Goal: Task Accomplishment & Management: Manage account settings

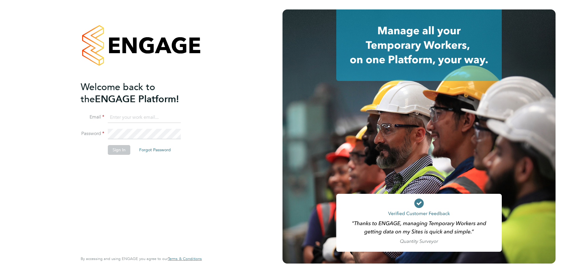
type input "robert.phelps@vistry.co.uk"
click at [113, 150] on button "Sign In" at bounding box center [119, 149] width 22 height 9
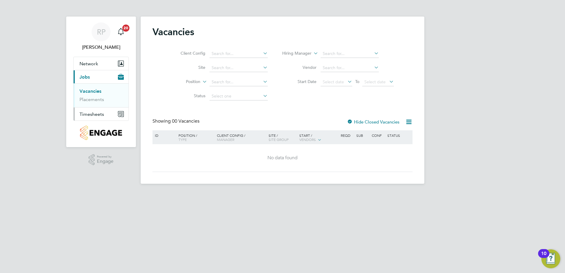
click at [90, 115] on span "Timesheets" at bounding box center [92, 114] width 25 height 6
click at [93, 106] on link "Timesheets" at bounding box center [92, 105] width 25 height 6
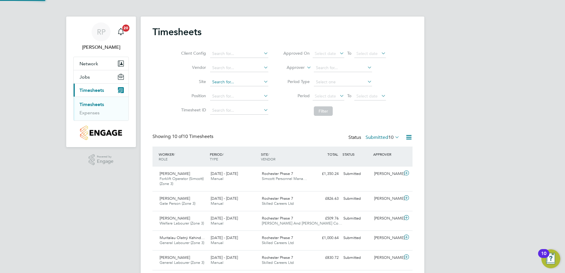
click at [217, 82] on input at bounding box center [239, 82] width 58 height 8
click at [232, 88] on li "Rochester Phase 7" at bounding box center [255, 90] width 90 height 8
type input "Rochester Phase 7"
click at [283, 198] on span "Rochester Phase 7" at bounding box center [277, 198] width 31 height 5
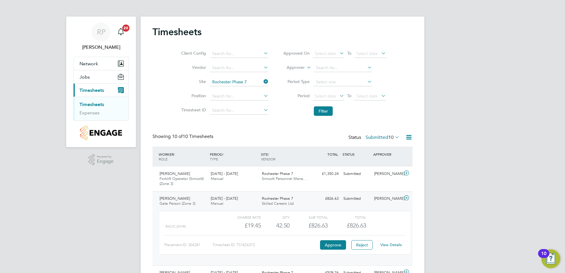
click at [391, 246] on link "View Details" at bounding box center [392, 244] width 22 height 5
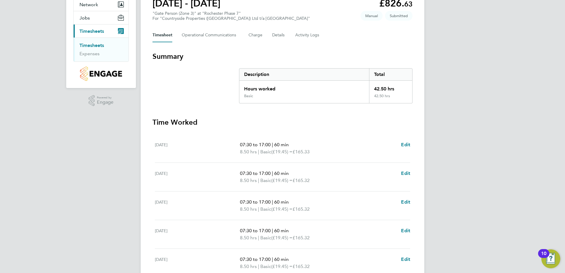
scroll to position [89, 0]
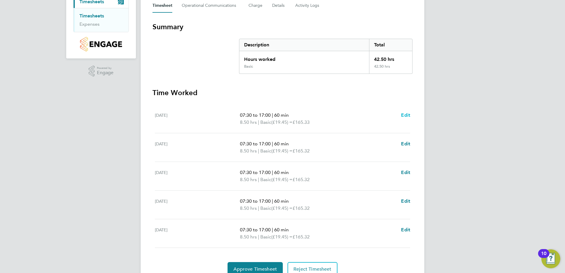
click at [407, 115] on span "Edit" at bounding box center [405, 115] width 9 height 6
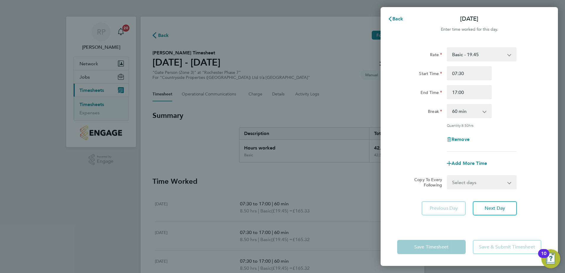
click at [485, 112] on app-icon-cross-button at bounding box center [487, 111] width 7 height 13
click at [484, 112] on select "0 min 15 min 30 min 45 min 60 min 75 min 90 min" at bounding box center [466, 111] width 37 height 13
select select "30"
click at [448, 105] on select "0 min 15 min 30 min 45 min 60 min 75 min 90 min" at bounding box center [466, 111] width 37 height 13
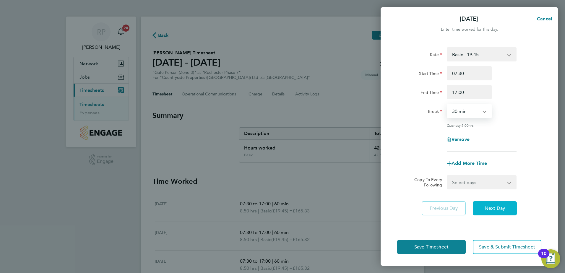
click at [496, 207] on span "Next Day" at bounding box center [495, 209] width 20 height 6
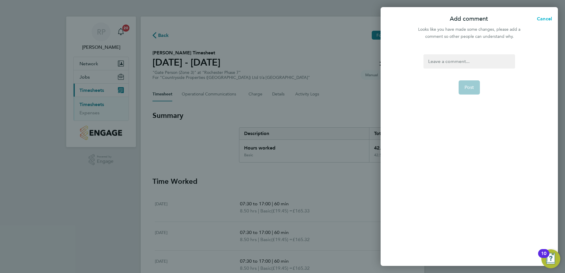
click at [545, 17] on span "Cancel" at bounding box center [544, 19] width 17 height 6
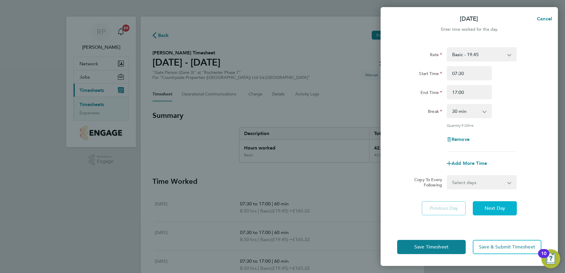
click at [492, 209] on span "Next Day" at bounding box center [495, 209] width 20 height 6
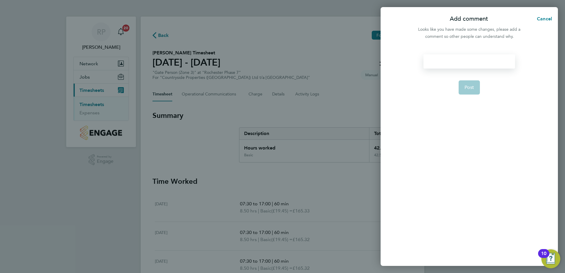
drag, startPoint x: 466, startPoint y: 58, endPoint x: 465, endPoint y: 62, distance: 4.6
click at [466, 58] on div at bounding box center [469, 61] width 91 height 14
click at [470, 68] on div at bounding box center [469, 61] width 91 height 14
click at [545, 18] on span "Cancel" at bounding box center [544, 19] width 17 height 6
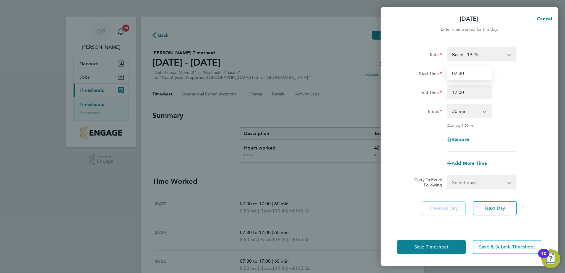
click at [459, 73] on input "07:30" at bounding box center [469, 73] width 45 height 14
click at [461, 72] on input "07:30" at bounding box center [469, 73] width 45 height 14
type input "07:30"
click at [506, 156] on app-timesheet-line-form-group "Rate Basic - 19.45 Start Time 07:30 End Time 17:00 Break 0 min 15 min 30 min 45…" at bounding box center [469, 108] width 144 height 123
click at [499, 208] on span "Next Day" at bounding box center [495, 209] width 20 height 6
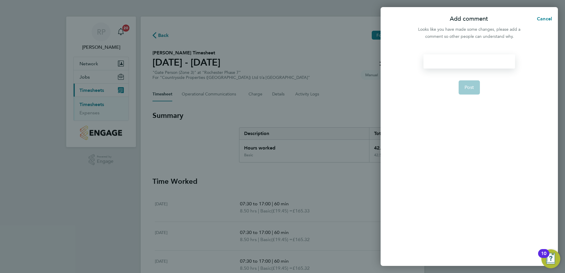
click at [460, 62] on div at bounding box center [469, 61] width 91 height 14
click at [474, 88] on span "Post" at bounding box center [470, 88] width 10 height 6
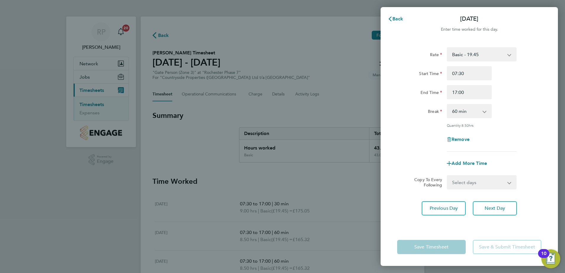
click at [484, 111] on app-icon-cross-button at bounding box center [487, 111] width 7 height 13
click at [485, 110] on app-icon-cross-button at bounding box center [487, 111] width 7 height 13
click at [483, 113] on select "0 min 15 min 30 min 45 min 60 min 75 min 90 min" at bounding box center [466, 111] width 37 height 13
select select "30"
click at [448, 105] on select "0 min 15 min 30 min 45 min 60 min 75 min 90 min" at bounding box center [466, 111] width 37 height 13
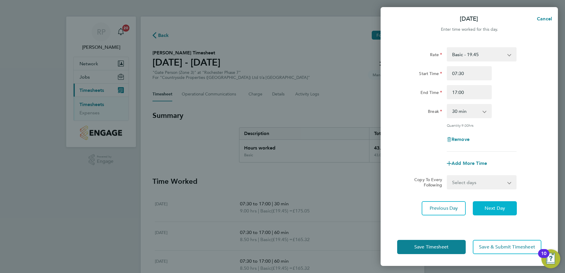
click at [494, 207] on span "Next Day" at bounding box center [495, 209] width 20 height 6
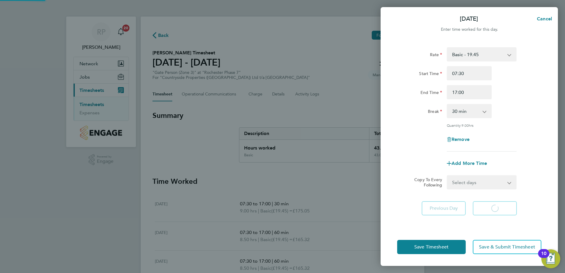
select select "60"
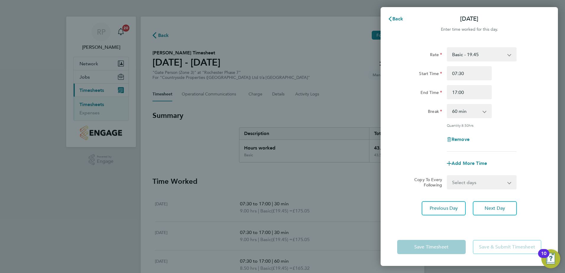
click at [484, 111] on select "0 min 15 min 30 min 45 min 60 min 75 min 90 min" at bounding box center [466, 111] width 37 height 13
select select "30"
click at [448, 105] on select "0 min 15 min 30 min 45 min 60 min 75 min 90 min" at bounding box center [466, 111] width 37 height 13
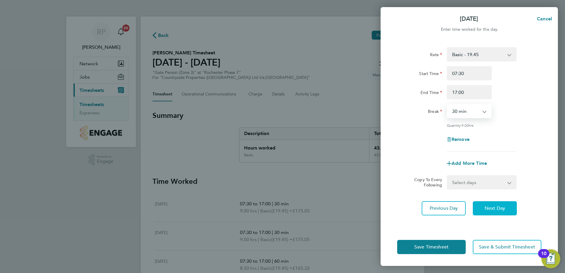
click at [495, 209] on span "Next Day" at bounding box center [495, 209] width 20 height 6
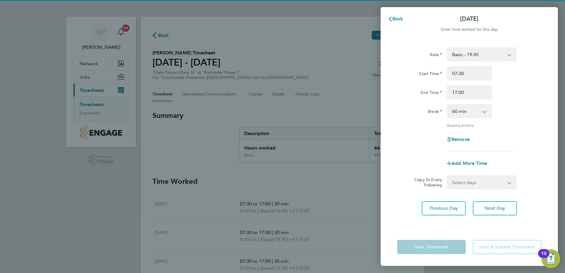
click at [484, 111] on select "0 min 15 min 30 min 45 min 60 min 75 min 90 min" at bounding box center [466, 111] width 37 height 13
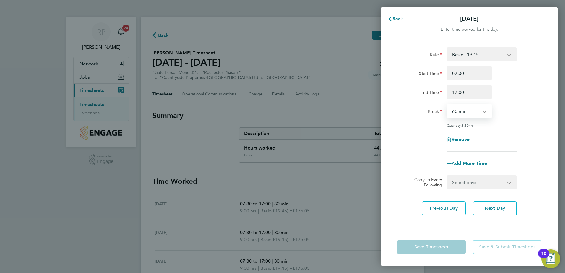
select select "30"
click at [448, 105] on select "0 min 15 min 30 min 45 min 60 min 75 min 90 min" at bounding box center [466, 111] width 37 height 13
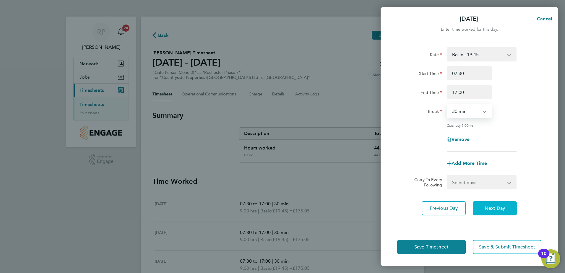
drag, startPoint x: 497, startPoint y: 207, endPoint x: 499, endPoint y: 200, distance: 7.0
click at [496, 206] on span "Next Day" at bounding box center [495, 209] width 20 height 6
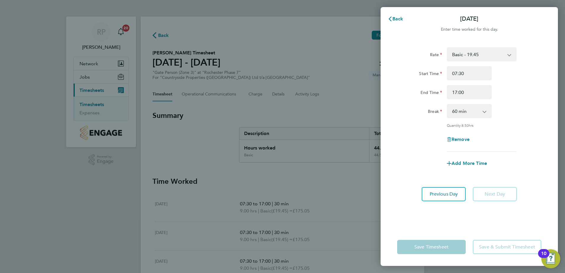
click at [484, 111] on app-icon-cross-button at bounding box center [487, 111] width 7 height 13
click at [485, 112] on app-icon-cross-button at bounding box center [487, 111] width 7 height 13
click at [484, 112] on select "0 min 15 min 30 min 45 min 60 min 75 min 90 min" at bounding box center [466, 111] width 37 height 13
select select "30"
click at [448, 105] on select "0 min 15 min 30 min 45 min 60 min 75 min 90 min" at bounding box center [466, 111] width 37 height 13
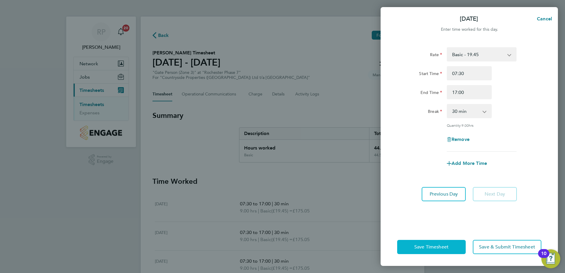
click at [428, 250] on span "Save Timesheet" at bounding box center [432, 247] width 34 height 6
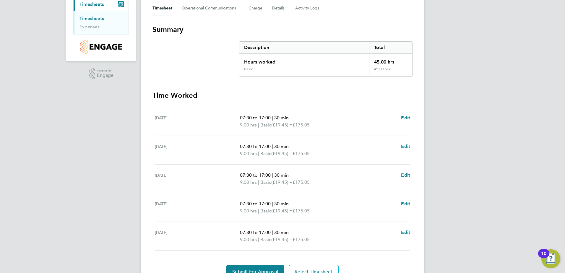
scroll to position [116, 0]
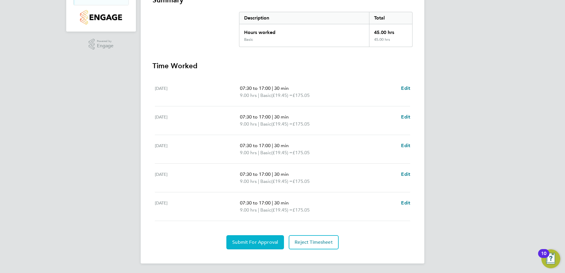
click at [255, 239] on button "Submit For Approval" at bounding box center [256, 242] width 58 height 14
click at [262, 242] on span "Approve Timesheet" at bounding box center [255, 243] width 43 height 6
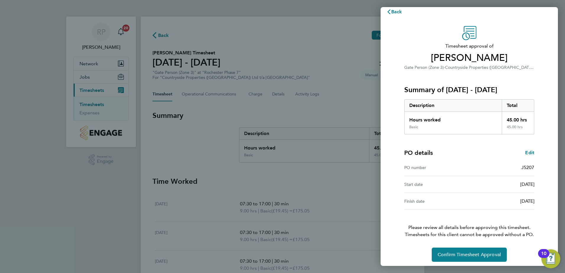
scroll to position [10, 0]
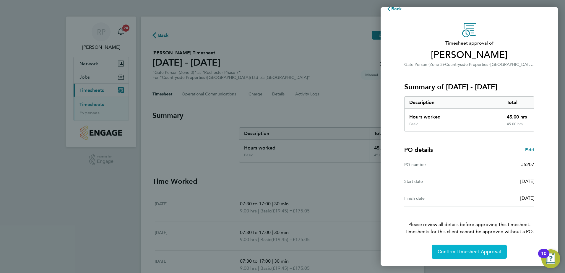
click at [468, 252] on span "Confirm Timesheet Approval" at bounding box center [469, 252] width 63 height 6
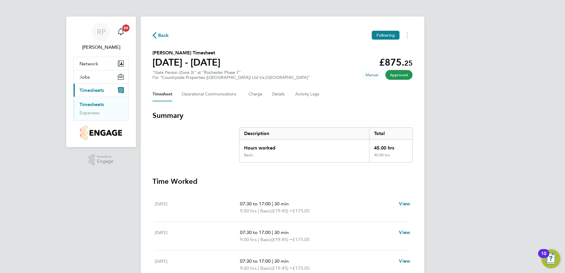
click at [160, 35] on span "Back" at bounding box center [163, 35] width 11 height 7
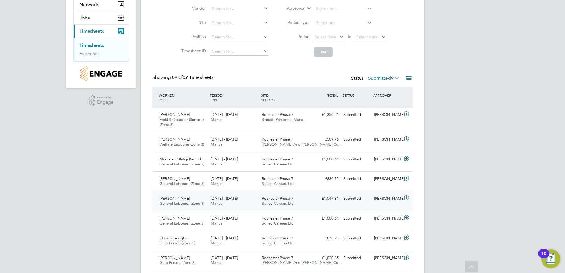
click at [271, 198] on span "Rochester Phase 7" at bounding box center [277, 198] width 31 height 5
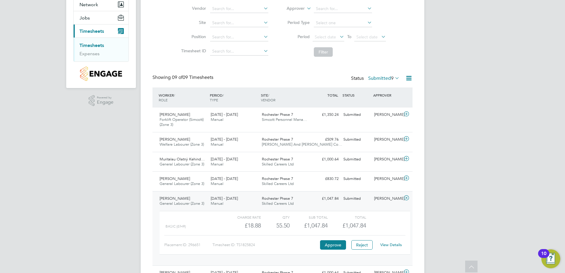
click at [390, 243] on link "View Details" at bounding box center [392, 244] width 22 height 5
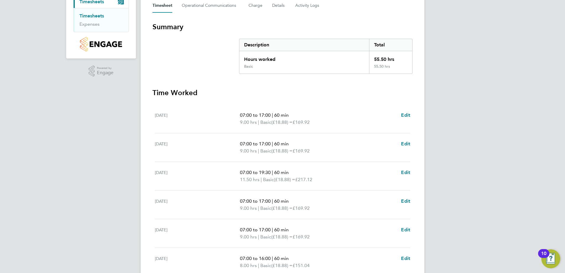
scroll to position [148, 0]
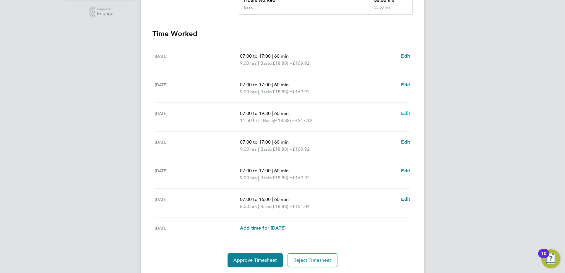
click at [404, 112] on span "Edit" at bounding box center [405, 114] width 9 height 6
select select "60"
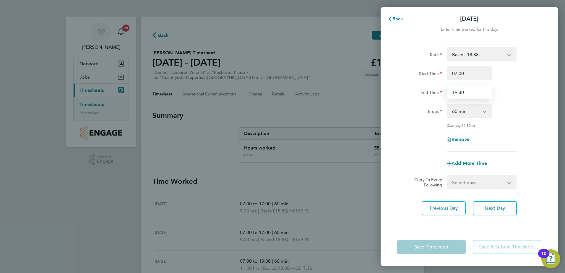
drag, startPoint x: 457, startPoint y: 92, endPoint x: 461, endPoint y: 110, distance: 18.5
click at [457, 92] on input "19:30" at bounding box center [469, 92] width 45 height 14
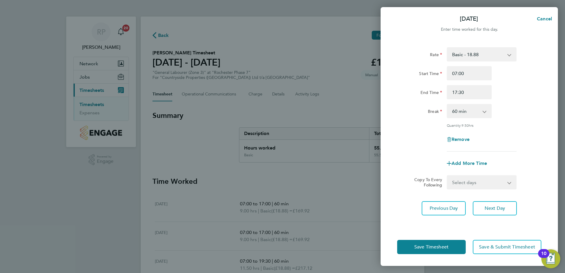
click at [507, 145] on div "Remove" at bounding box center [469, 139] width 149 height 14
drag, startPoint x: 462, startPoint y: 91, endPoint x: 466, endPoint y: 103, distance: 12.8
click at [462, 91] on input "17:30" at bounding box center [469, 92] width 45 height 14
type input "17:00"
click at [513, 151] on div "Rate Basic - 18.88 Start Time 07:00 End Time 17:00 Break 0 min 15 min 30 min 45…" at bounding box center [469, 99] width 144 height 104
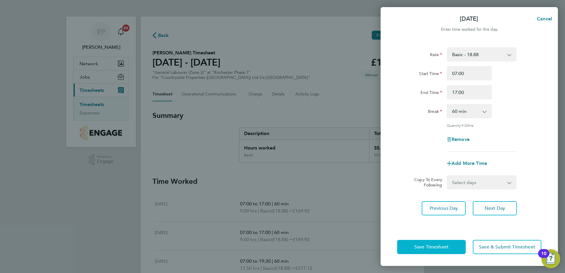
click at [437, 248] on span "Save Timesheet" at bounding box center [432, 247] width 34 height 6
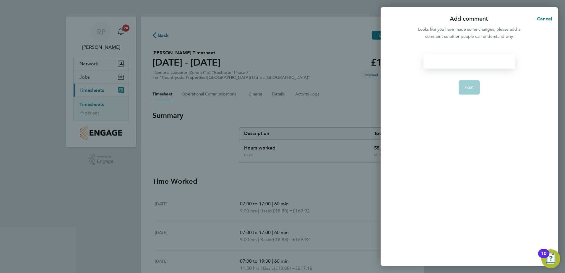
click at [466, 61] on div at bounding box center [469, 61] width 91 height 14
click at [473, 89] on span "Post" at bounding box center [470, 88] width 10 height 6
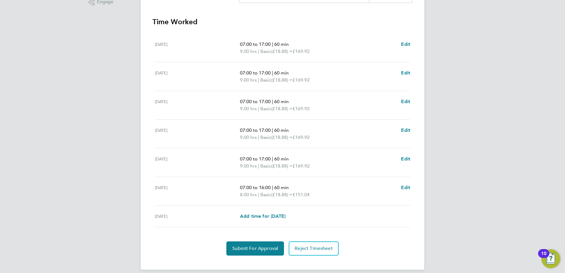
scroll to position [166, 0]
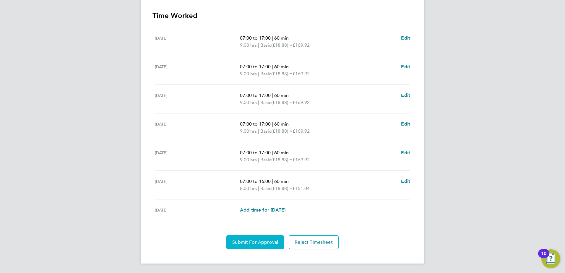
click at [248, 241] on span "Submit For Approval" at bounding box center [255, 243] width 46 height 6
click at [257, 244] on span "Approve Timesheet" at bounding box center [255, 243] width 43 height 6
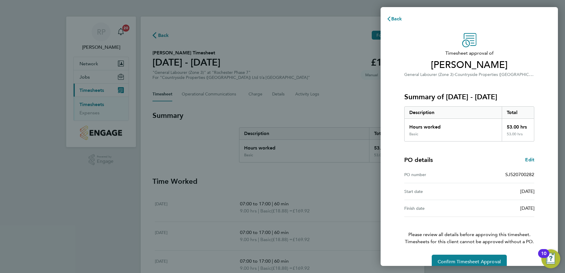
scroll to position [10, 0]
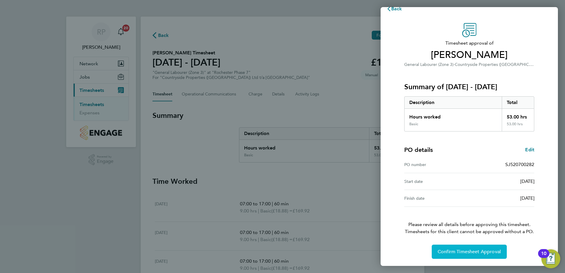
click at [468, 249] on span "Confirm Timesheet Approval" at bounding box center [469, 252] width 63 height 6
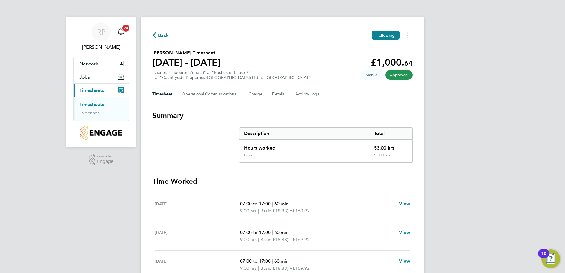
click at [160, 36] on span "Back" at bounding box center [163, 35] width 11 height 7
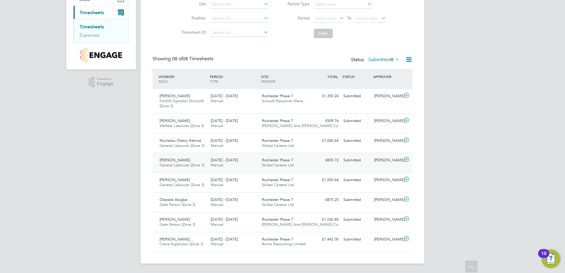
click at [277, 160] on span "Rochester Phase 7" at bounding box center [277, 160] width 31 height 5
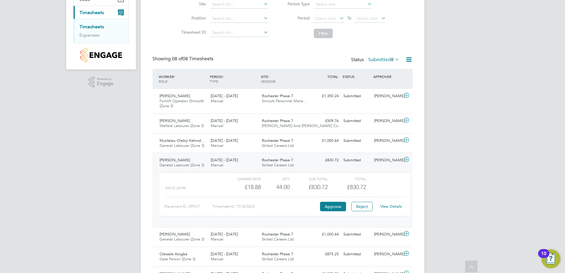
click at [393, 205] on link "View Details" at bounding box center [392, 206] width 22 height 5
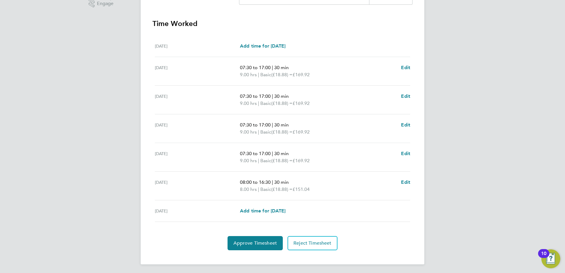
scroll to position [159, 0]
click at [249, 247] on button "Approve Timesheet" at bounding box center [255, 242] width 55 height 14
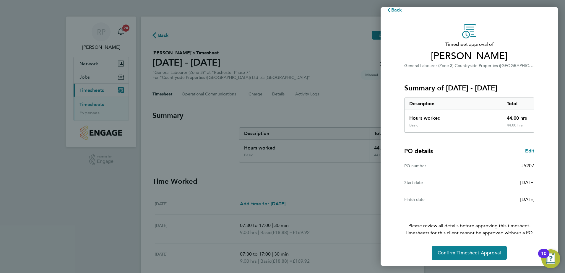
scroll to position [10, 0]
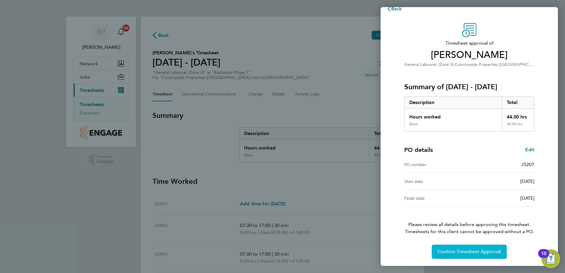
click at [467, 253] on span "Confirm Timesheet Approval" at bounding box center [469, 252] width 63 height 6
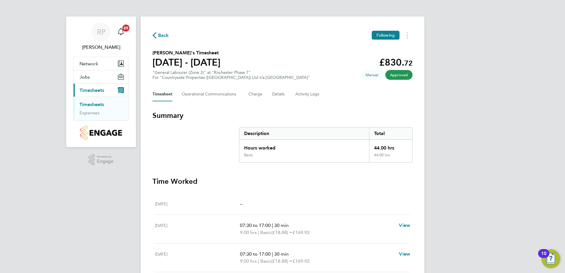
click at [161, 32] on span "Back" at bounding box center [163, 35] width 11 height 7
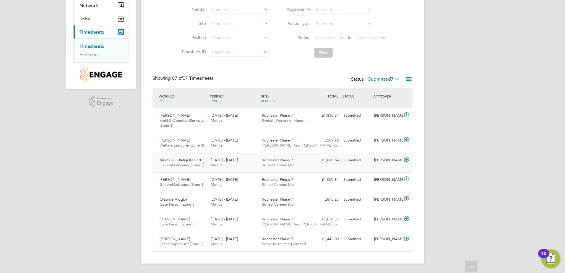
click at [276, 160] on span "Rochester Phase 7" at bounding box center [277, 160] width 31 height 5
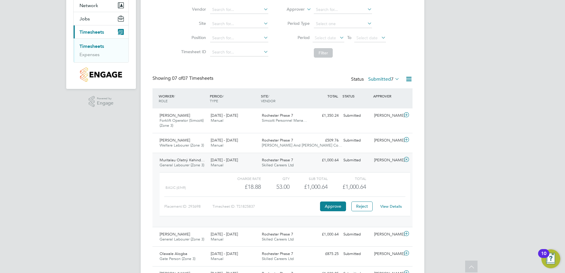
click at [392, 206] on link "View Details" at bounding box center [392, 206] width 22 height 5
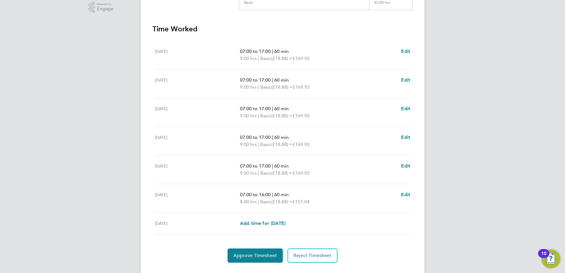
scroll to position [166, 0]
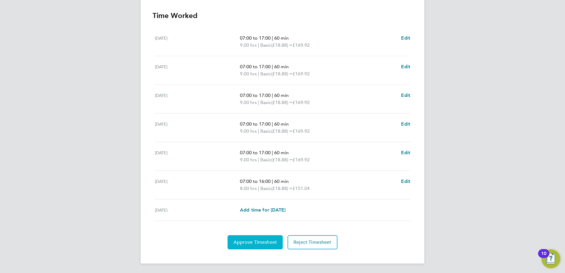
click at [255, 241] on span "Approve Timesheet" at bounding box center [255, 243] width 43 height 6
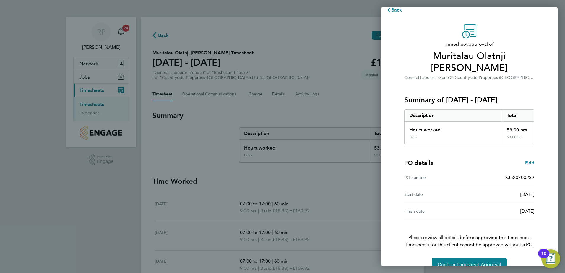
scroll to position [22, 0]
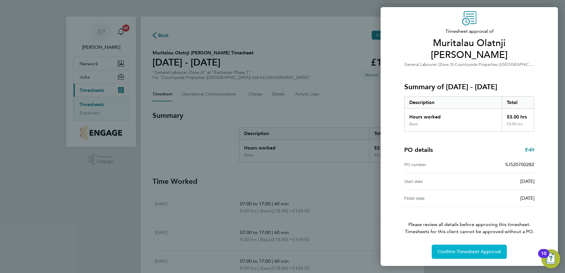
click at [468, 253] on span "Confirm Timesheet Approval" at bounding box center [469, 252] width 63 height 6
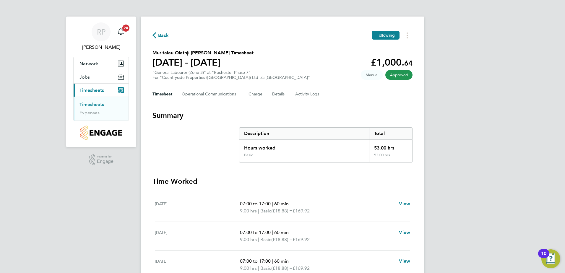
click at [161, 33] on span "Back" at bounding box center [163, 35] width 11 height 7
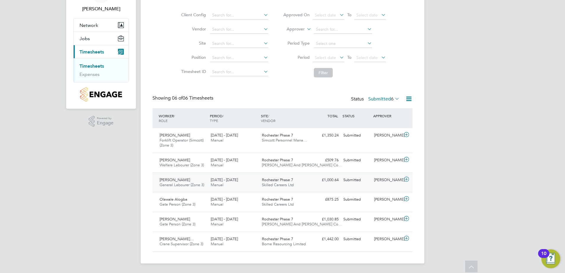
click at [286, 180] on span "Rochester Phase 7" at bounding box center [277, 179] width 31 height 5
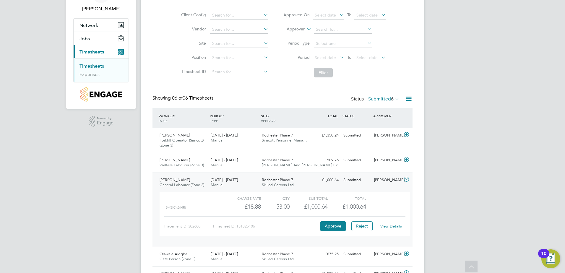
click at [392, 226] on link "View Details" at bounding box center [392, 226] width 22 height 5
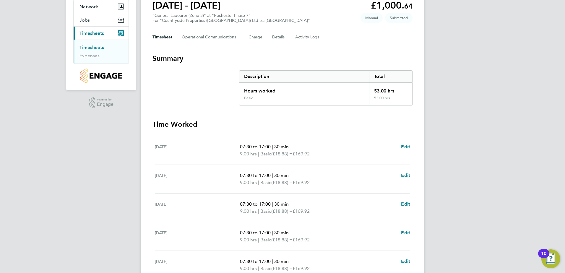
scroll to position [166, 0]
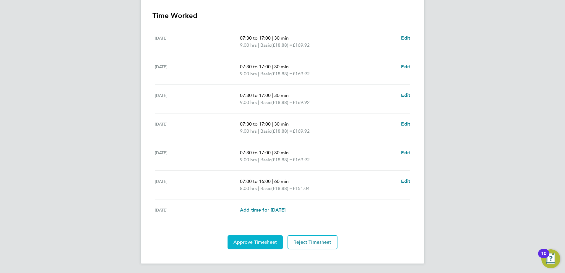
click at [258, 243] on span "Approve Timesheet" at bounding box center [255, 243] width 43 height 6
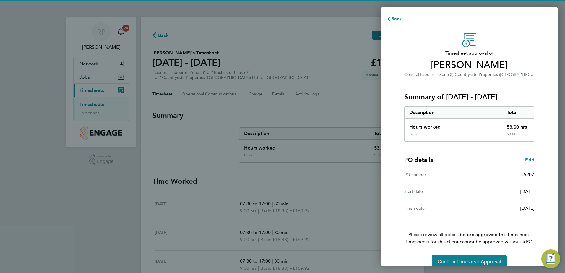
scroll to position [10, 0]
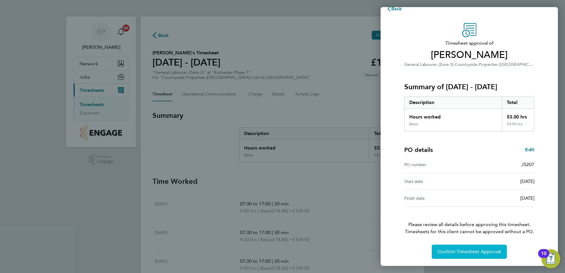
click at [465, 252] on span "Confirm Timesheet Approval" at bounding box center [469, 252] width 63 height 6
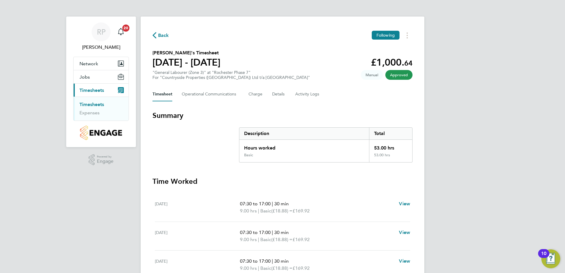
click at [158, 33] on span "Back" at bounding box center [161, 35] width 17 height 6
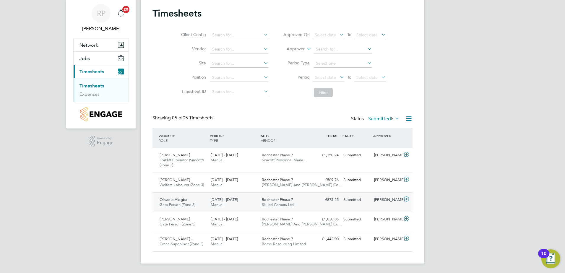
click at [273, 201] on span "Rochester Phase 7" at bounding box center [277, 199] width 31 height 5
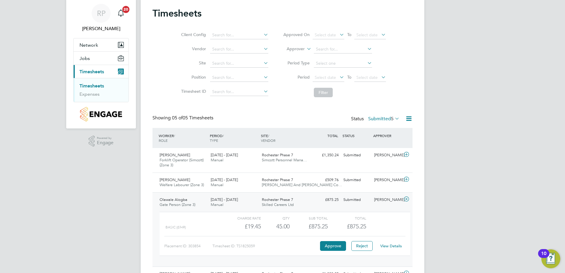
click at [391, 247] on link "View Details" at bounding box center [392, 246] width 22 height 5
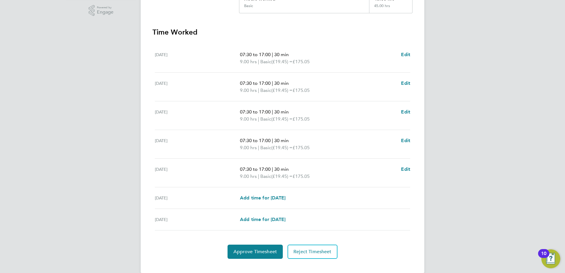
scroll to position [159, 0]
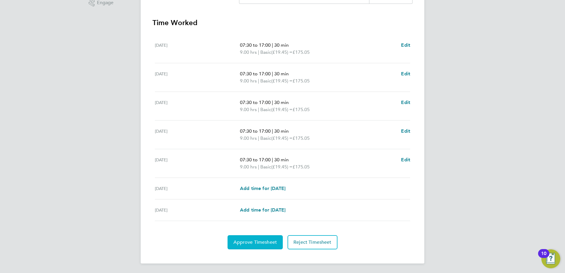
click at [254, 245] on button "Approve Timesheet" at bounding box center [255, 242] width 55 height 14
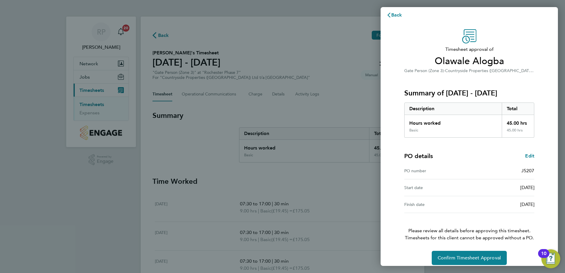
scroll to position [10, 0]
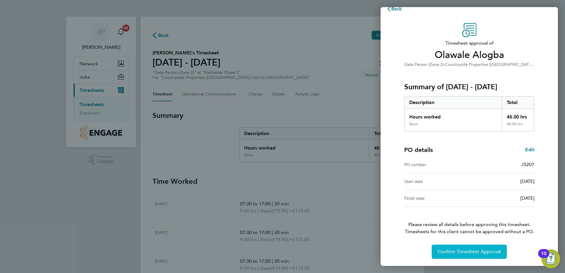
click at [462, 250] on span "Confirm Timesheet Approval" at bounding box center [469, 252] width 63 height 6
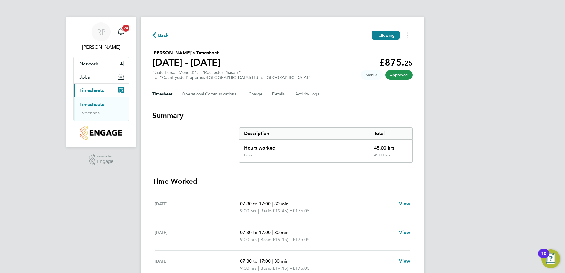
click at [161, 34] on span "Back" at bounding box center [163, 35] width 11 height 7
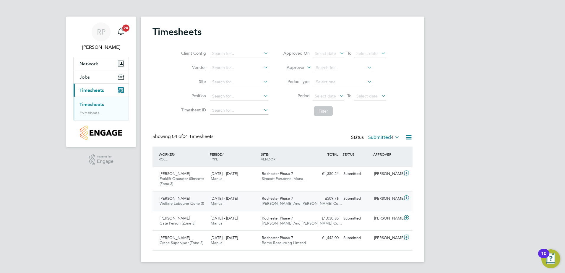
click at [276, 198] on span "Rochester Phase 7" at bounding box center [277, 198] width 31 height 5
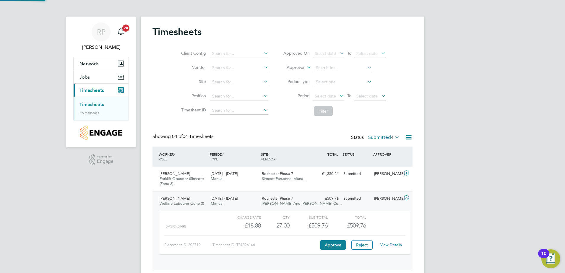
scroll to position [10, 58]
click at [391, 244] on link "View Details" at bounding box center [392, 244] width 22 height 5
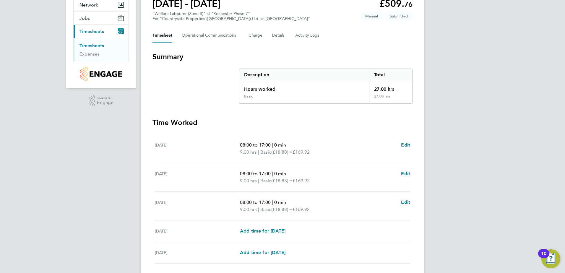
scroll to position [101, 0]
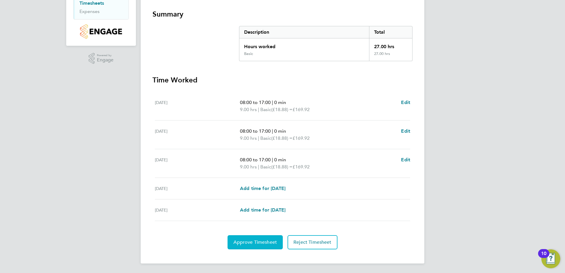
click at [258, 243] on span "Approve Timesheet" at bounding box center [255, 243] width 43 height 6
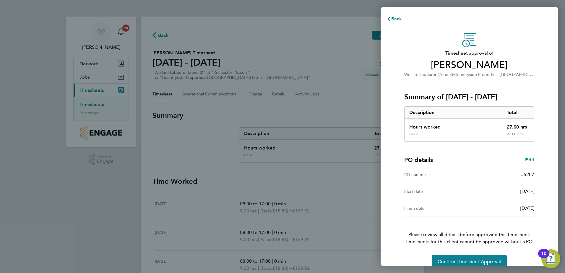
scroll to position [10, 0]
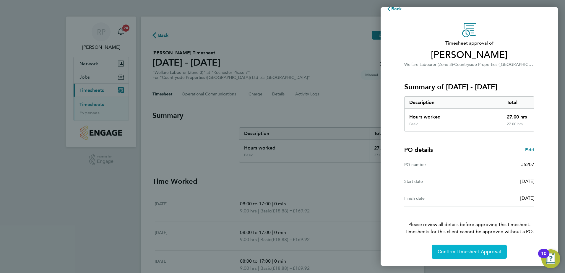
click at [460, 253] on span "Confirm Timesheet Approval" at bounding box center [469, 252] width 63 height 6
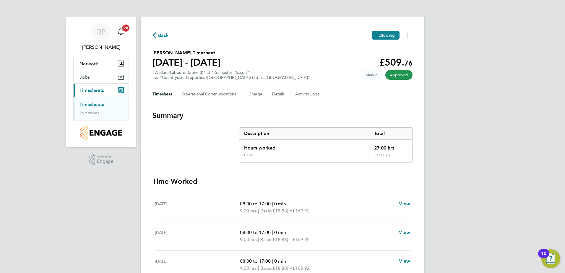
click at [161, 32] on span "Back" at bounding box center [163, 35] width 11 height 7
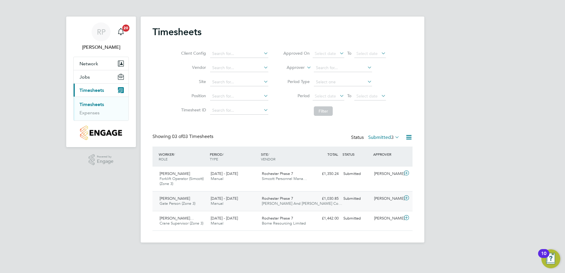
click at [273, 198] on span "Rochester Phase 7" at bounding box center [277, 198] width 31 height 5
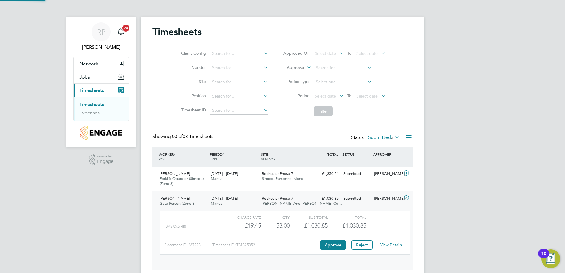
scroll to position [10, 58]
click at [397, 244] on link "View Details" at bounding box center [392, 244] width 22 height 5
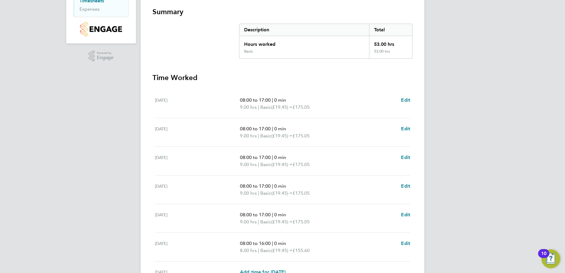
scroll to position [118, 0]
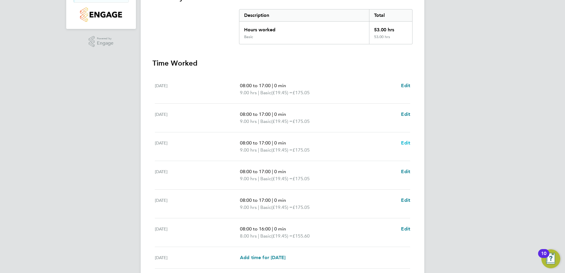
click at [407, 143] on span "Edit" at bounding box center [405, 143] width 9 height 6
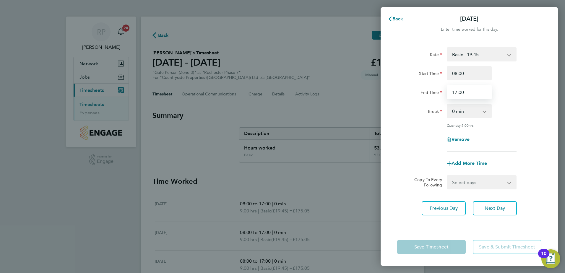
click at [457, 92] on input "17:00" at bounding box center [469, 92] width 45 height 14
type input "19:30"
click at [514, 147] on div "Rate Basic - 19.45 Start Time 08:00 End Time 19:30 Break 0 min 15 min 30 min 45…" at bounding box center [469, 99] width 144 height 104
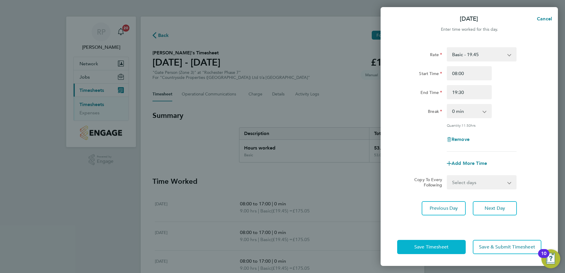
click at [436, 249] on span "Save Timesheet" at bounding box center [432, 247] width 34 height 6
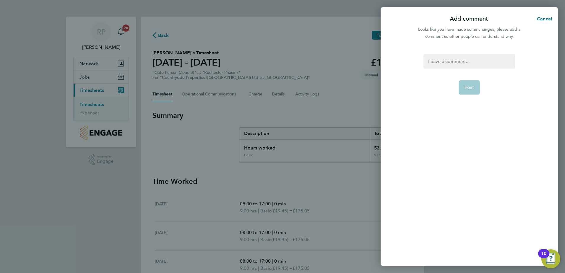
click at [461, 60] on div at bounding box center [469, 61] width 91 height 14
click at [460, 61] on div at bounding box center [469, 61] width 91 height 14
click at [473, 89] on span "Post" at bounding box center [470, 88] width 10 height 6
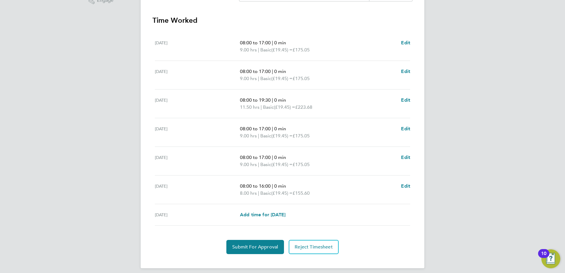
scroll to position [166, 0]
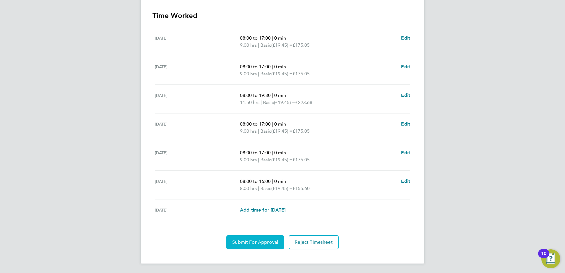
click at [248, 244] on span "Submit For Approval" at bounding box center [255, 243] width 46 height 6
click at [257, 242] on span "Approve Timesheet" at bounding box center [255, 243] width 43 height 6
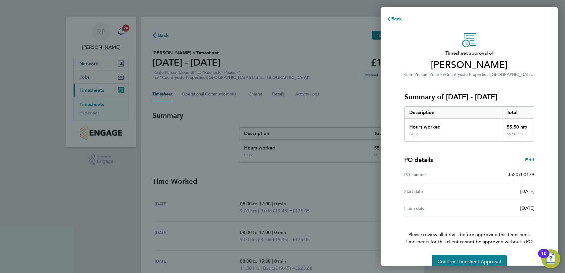
scroll to position [10, 0]
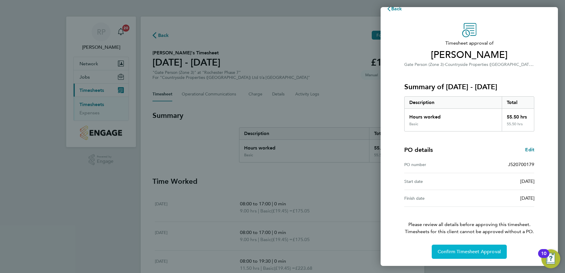
click at [468, 254] on span "Confirm Timesheet Approval" at bounding box center [469, 252] width 63 height 6
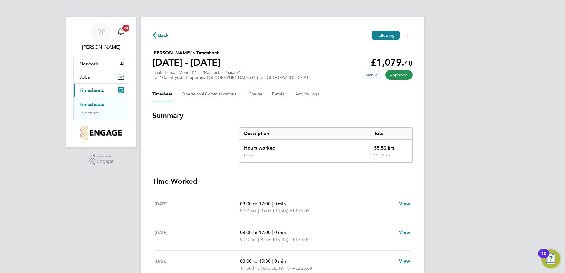
click at [157, 36] on span "Back" at bounding box center [161, 35] width 17 height 6
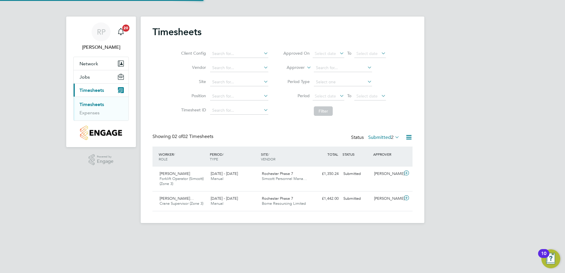
scroll to position [15, 51]
drag, startPoint x: 268, startPoint y: 174, endPoint x: 428, endPoint y: 181, distance: 159.5
click at [268, 174] on span "Rochester Phase 7" at bounding box center [277, 173] width 31 height 5
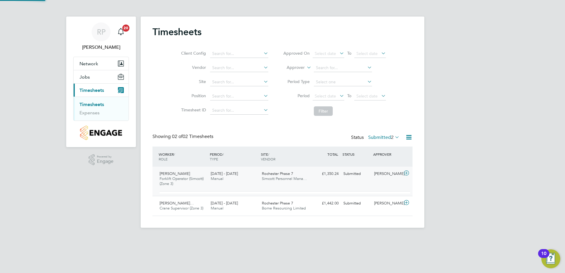
scroll to position [10, 58]
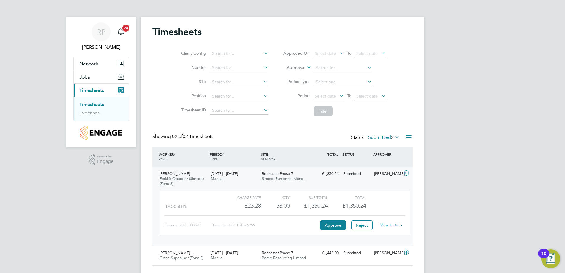
click at [391, 224] on link "View Details" at bounding box center [392, 225] width 22 height 5
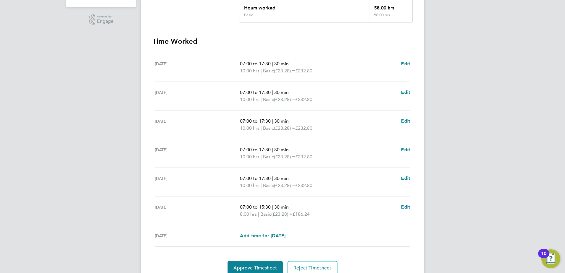
scroll to position [166, 0]
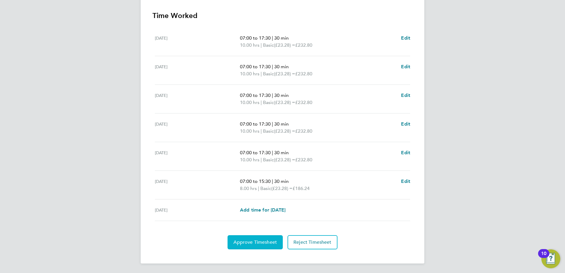
drag, startPoint x: 256, startPoint y: 245, endPoint x: 335, endPoint y: 233, distance: 80.0
click at [257, 245] on button "Approve Timesheet" at bounding box center [255, 242] width 55 height 14
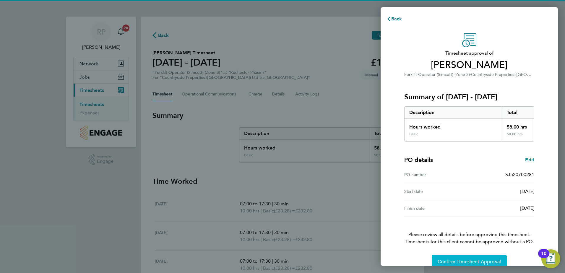
click at [461, 261] on span "Confirm Timesheet Approval" at bounding box center [469, 262] width 63 height 6
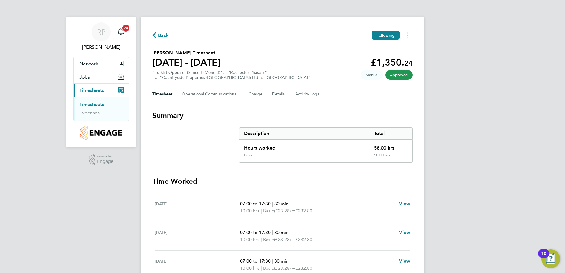
click at [159, 35] on span "Back" at bounding box center [163, 35] width 11 height 7
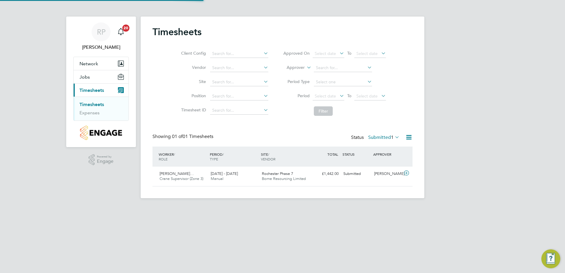
scroll to position [15, 51]
click at [271, 175] on span "Rochester Phase 7" at bounding box center [277, 173] width 31 height 5
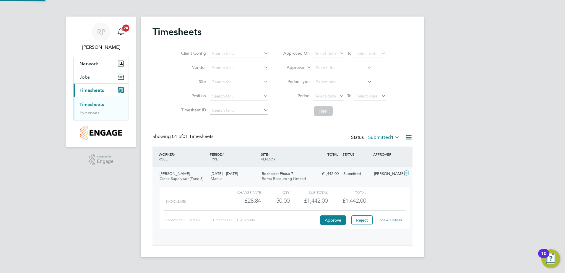
scroll to position [10, 58]
click at [392, 219] on link "View Details" at bounding box center [392, 220] width 22 height 5
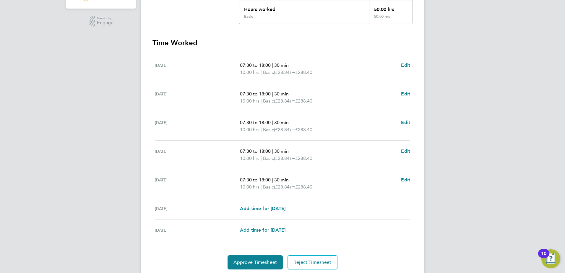
scroll to position [148, 0]
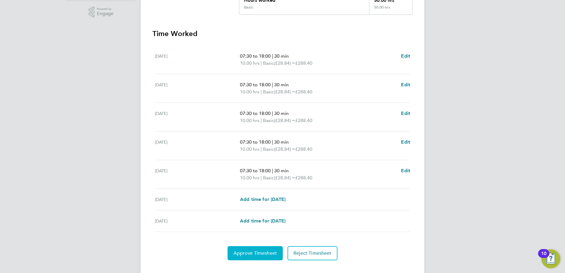
drag, startPoint x: 248, startPoint y: 253, endPoint x: 282, endPoint y: 245, distance: 35.4
click at [248, 252] on span "Approve Timesheet" at bounding box center [255, 253] width 43 height 6
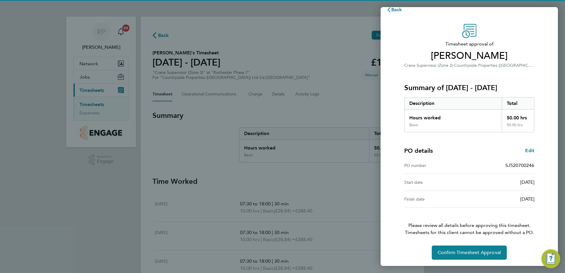
scroll to position [22, 0]
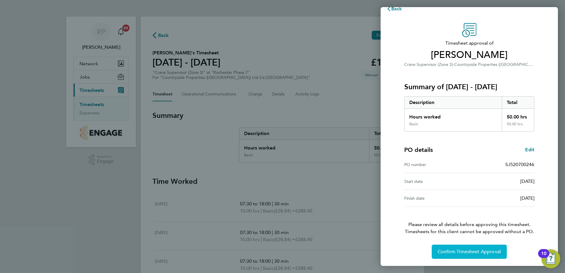
click at [465, 250] on span "Confirm Timesheet Approval" at bounding box center [469, 252] width 63 height 6
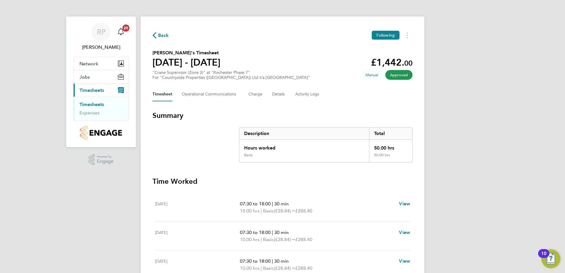
click at [159, 33] on span "Back" at bounding box center [163, 35] width 11 height 7
